Goal: Task Accomplishment & Management: Manage account settings

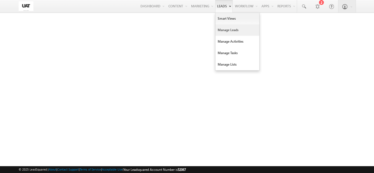
click at [228, 30] on link "Manage Leads" at bounding box center [237, 29] width 44 height 11
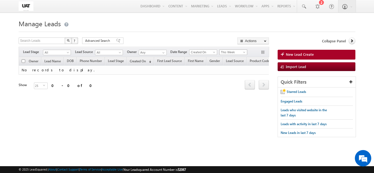
click at [225, 52] on span "This Week" at bounding box center [232, 52] width 26 height 5
click at [229, 88] on link "This Week" at bounding box center [234, 87] width 28 height 5
drag, startPoint x: 69, startPoint y: 103, endPoint x: 126, endPoint y: 126, distance: 61.6
click at [126, 126] on div "Search Leads X ? 0 results found Advanced Search Advanced Search Advanced searc…" at bounding box center [187, 89] width 336 height 105
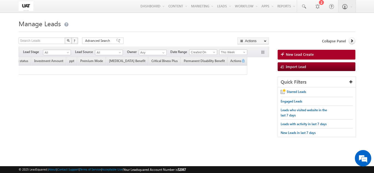
scroll to position [0, 44]
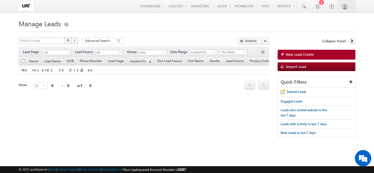
drag, startPoint x: 4, startPoint y: 113, endPoint x: 233, endPoint y: 119, distance: 229.0
click at [233, 119] on body "Menu Shweta UAT shwet a.uat @kota k.com" at bounding box center [187, 77] width 374 height 155
click at [233, 119] on div "Search Leads X ? 0 results found Advanced Search Advanced Search Advanced searc…" at bounding box center [187, 89] width 336 height 105
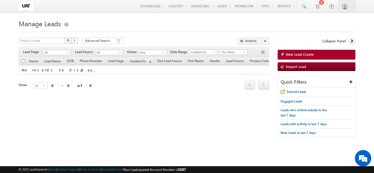
click at [233, 119] on div "Search Leads X ? 0 results found Advanced Search Advanced Search Advanced searc…" at bounding box center [187, 89] width 336 height 105
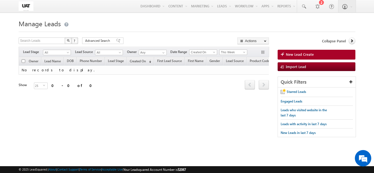
click at [233, 119] on div "Search Leads X ? 0 results found Advanced Search Advanced Search Advanced searc…" at bounding box center [187, 89] width 336 height 105
click at [229, 52] on span "This Week" at bounding box center [232, 52] width 26 height 5
